Goal: Task Accomplishment & Management: Complete application form

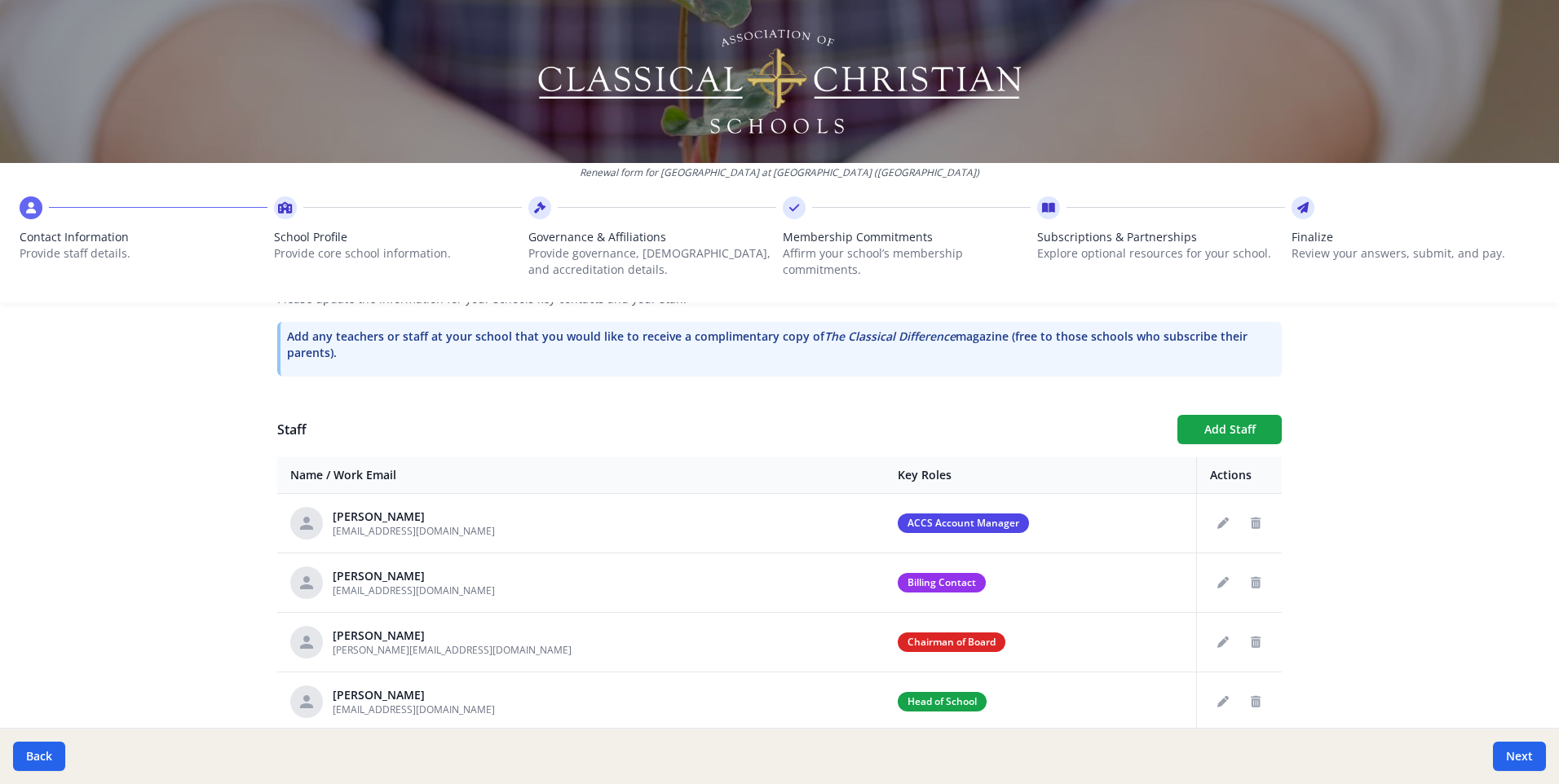
scroll to position [665, 0]
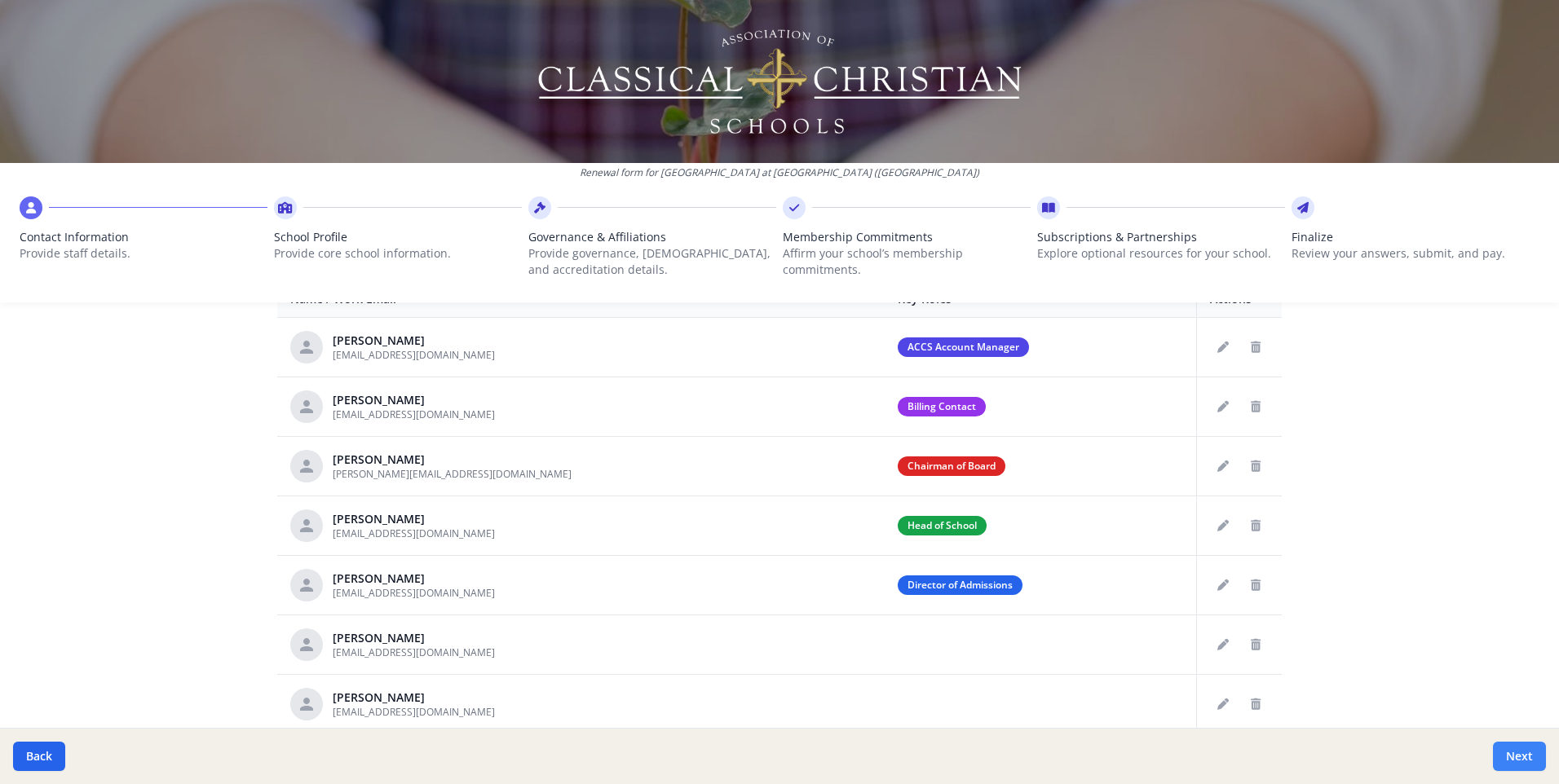
click at [1512, 754] on button "Next" at bounding box center [1519, 756] width 53 height 30
type input "[PHONE_NUMBER]"
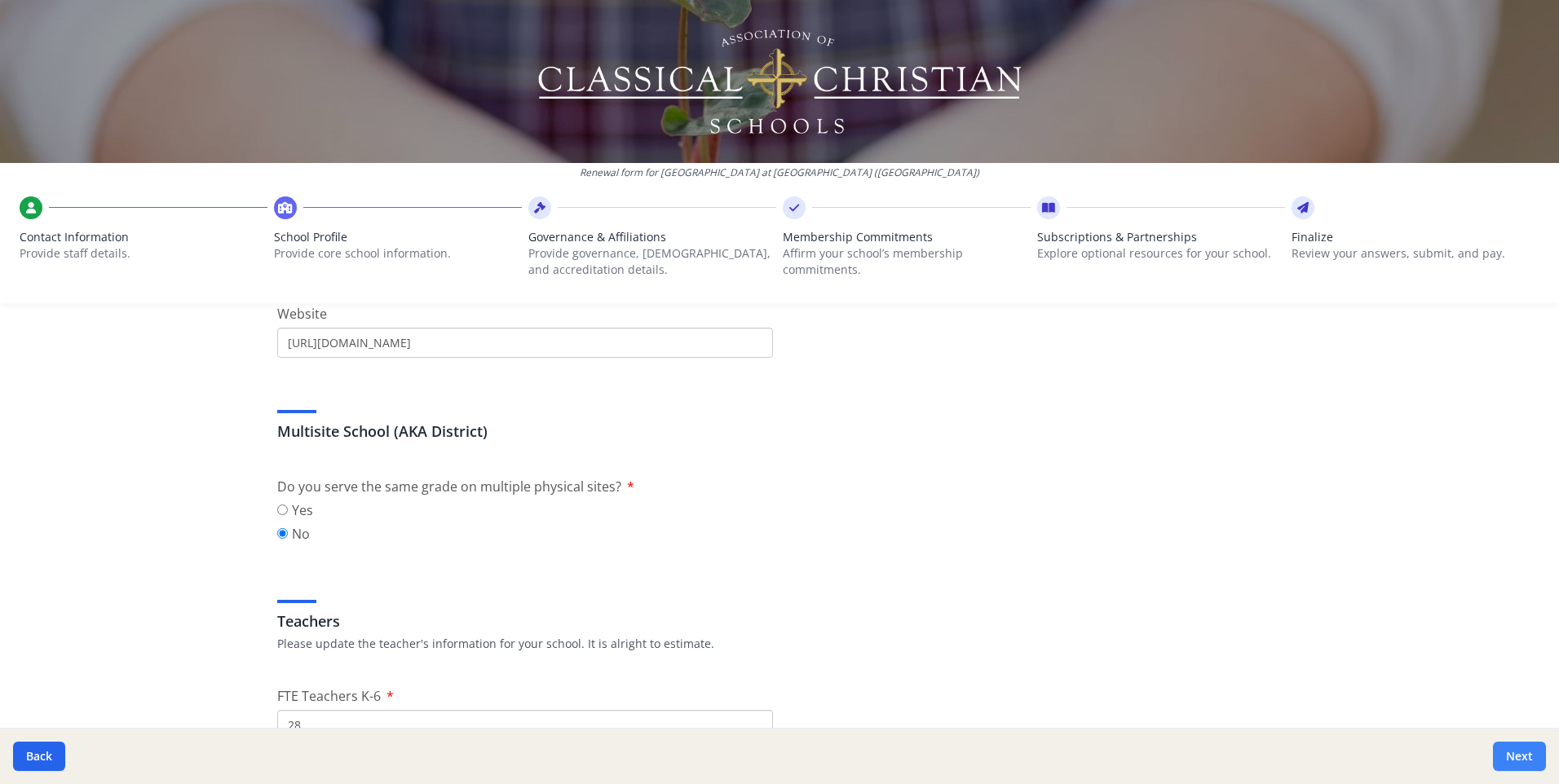
click at [1512, 754] on button "Next" at bounding box center [1519, 756] width 53 height 30
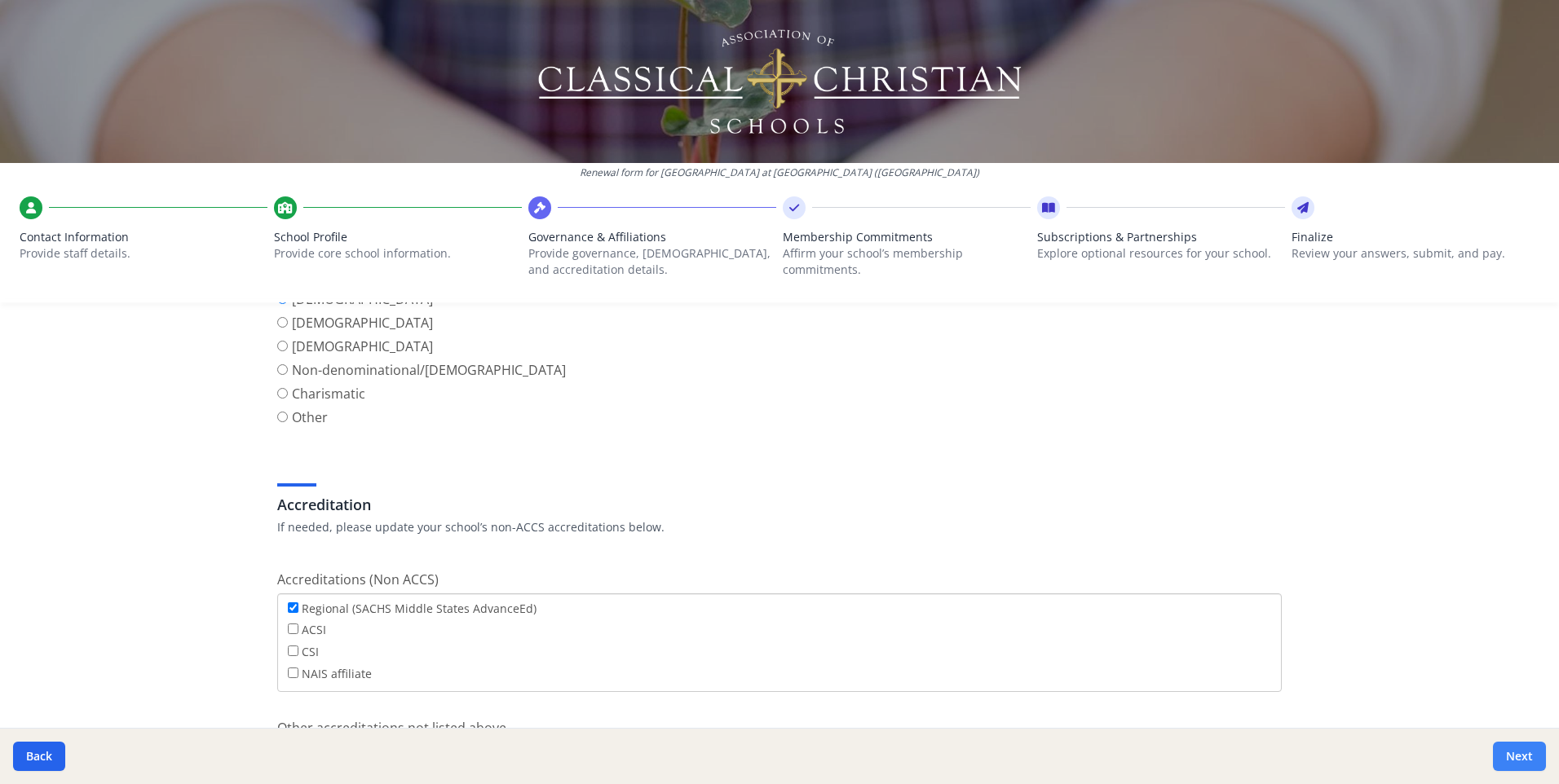
click at [1514, 754] on button "Next" at bounding box center [1519, 756] width 53 height 30
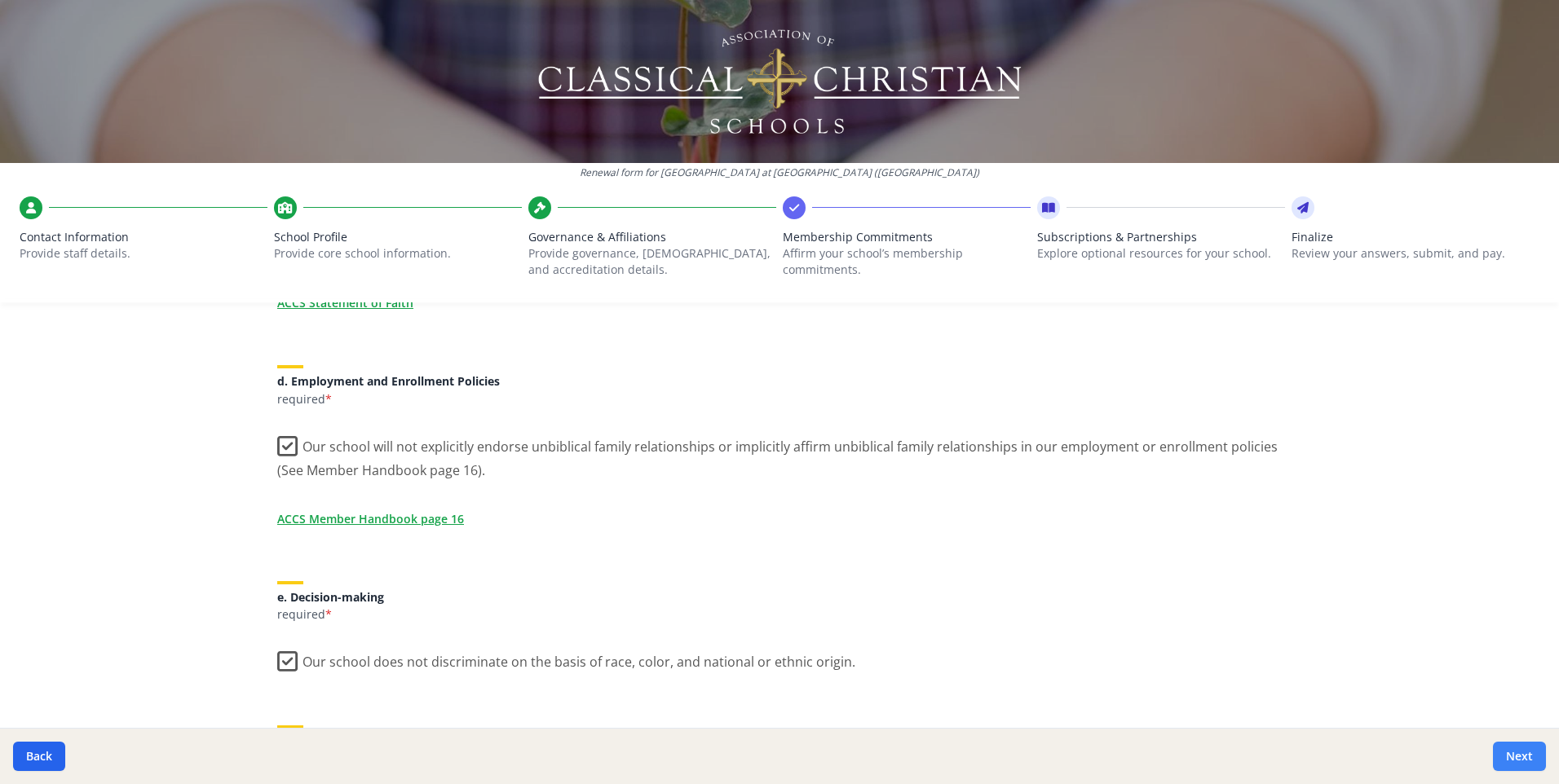
click at [1514, 754] on button "Next" at bounding box center [1519, 756] width 53 height 30
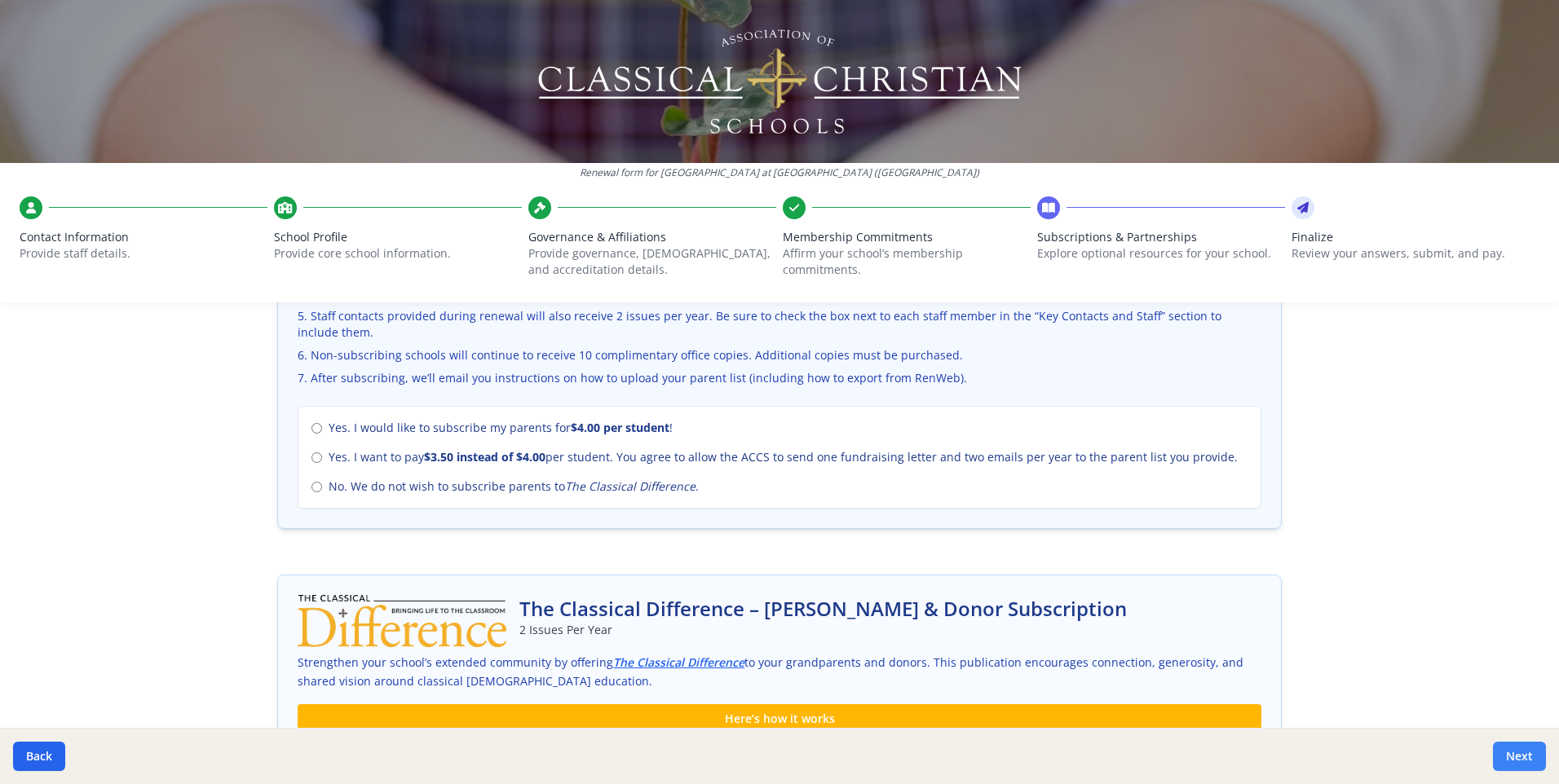
click at [1515, 753] on button "Next" at bounding box center [1519, 756] width 53 height 30
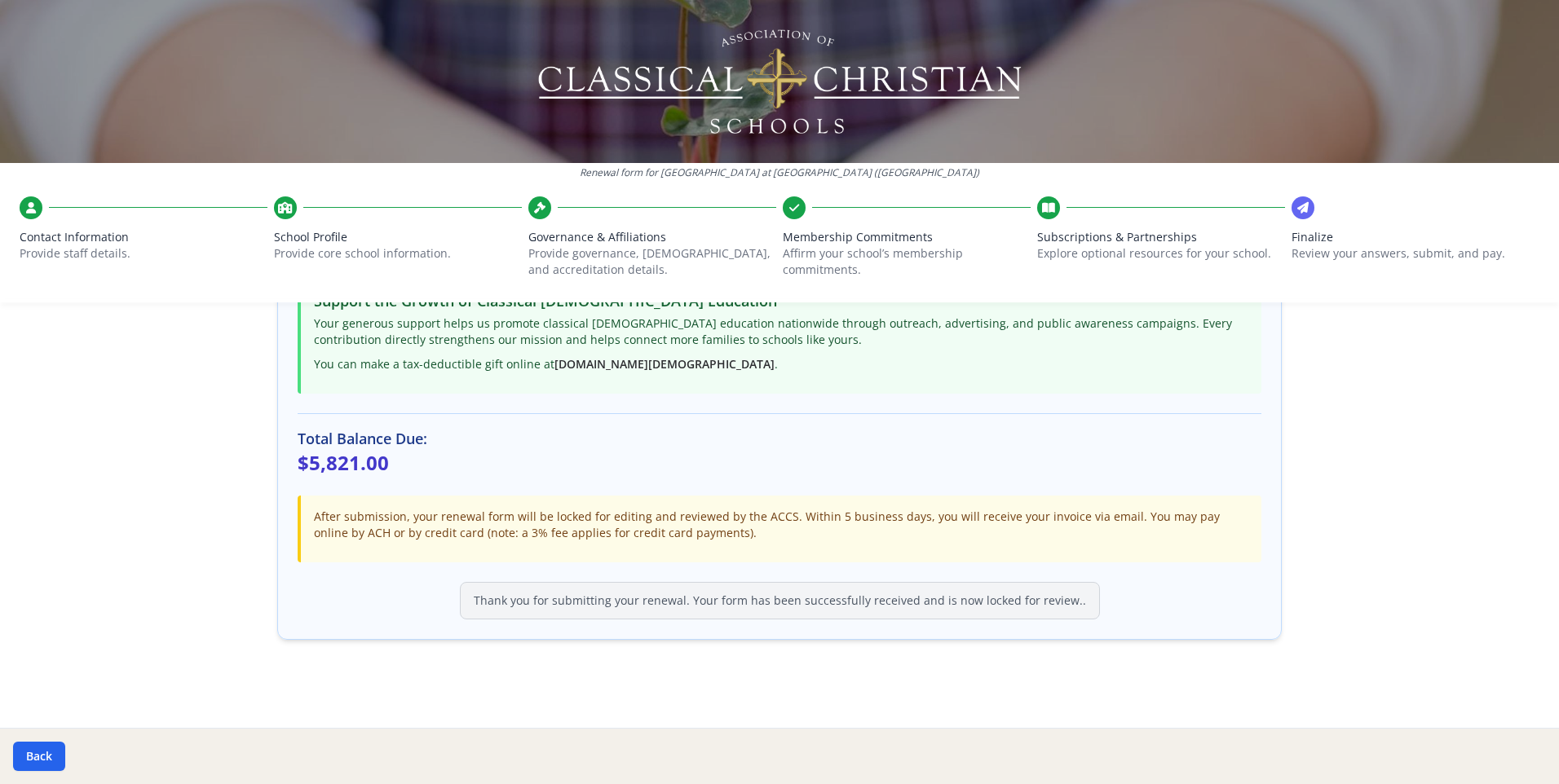
scroll to position [242, 0]
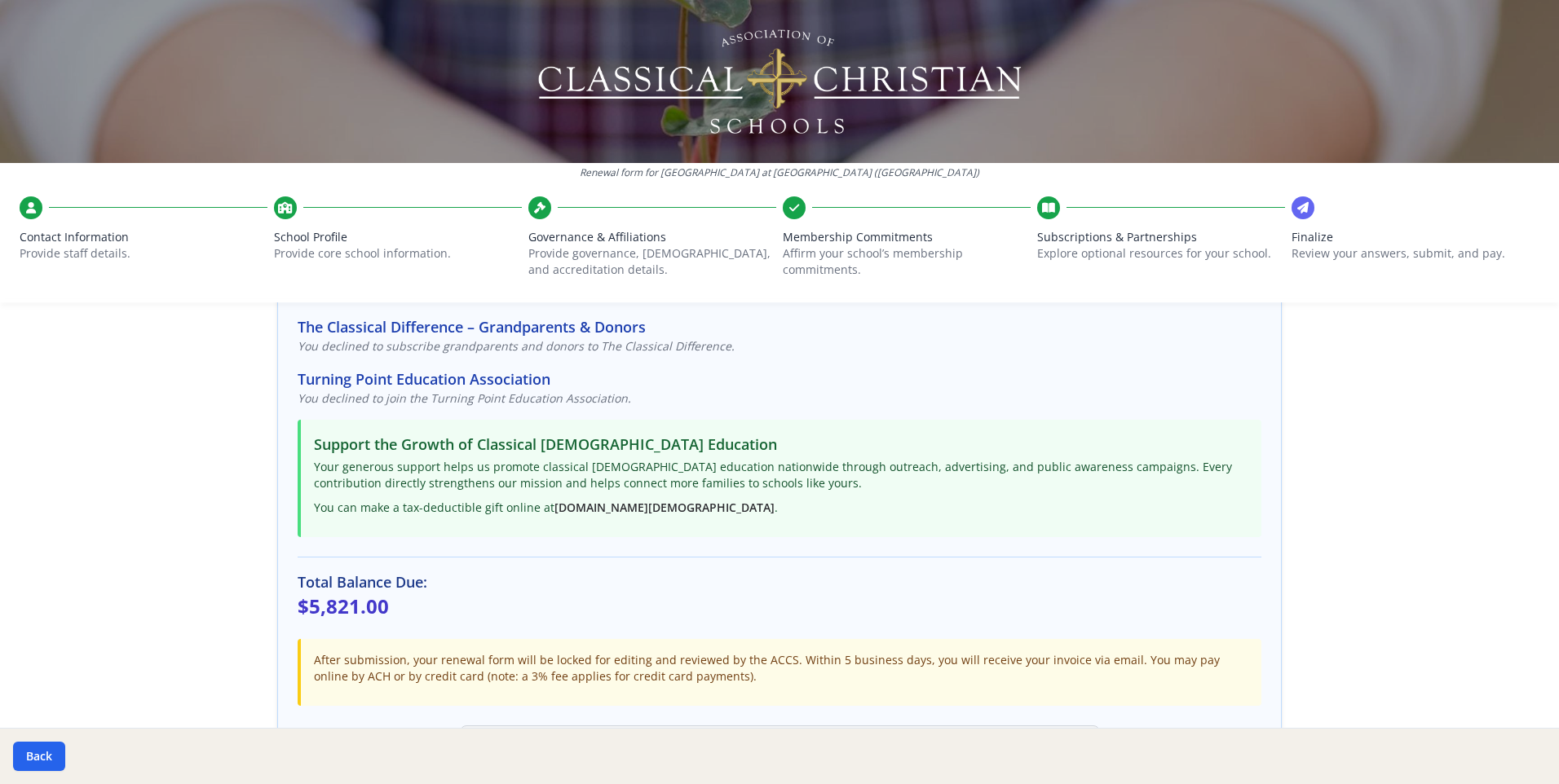
click at [1516, 751] on div "Back" at bounding box center [779, 755] width 1559 height 57
drag, startPoint x: 1516, startPoint y: 751, endPoint x: 1408, endPoint y: 486, distance: 286.2
click at [1408, 486] on div "Renewal form for [GEOGRAPHIC_DATA] at [GEOGRAPHIC_DATA] ([GEOGRAPHIC_DATA]) Con…" at bounding box center [779, 392] width 1559 height 784
